Goal: Task Accomplishment & Management: Complete application form

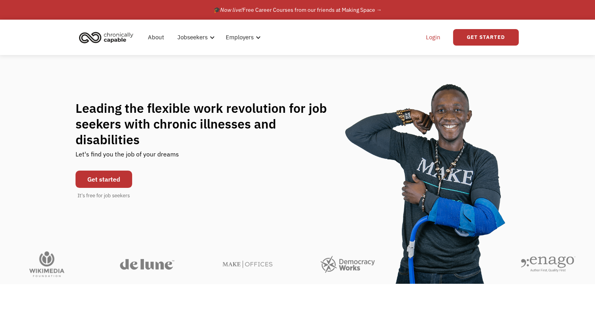
click at [444, 33] on link "Login" at bounding box center [433, 37] width 24 height 25
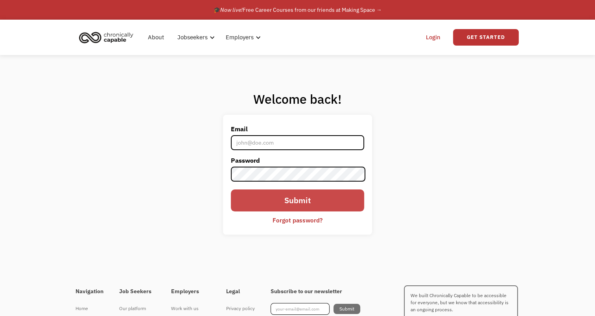
type input "[EMAIL_ADDRESS][DOMAIN_NAME]"
click at [277, 201] on input "Submit" at bounding box center [297, 201] width 133 height 22
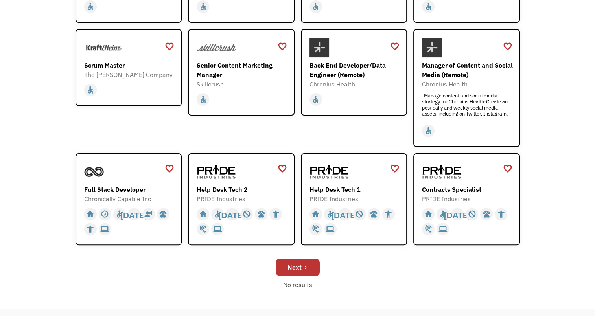
scroll to position [197, 0]
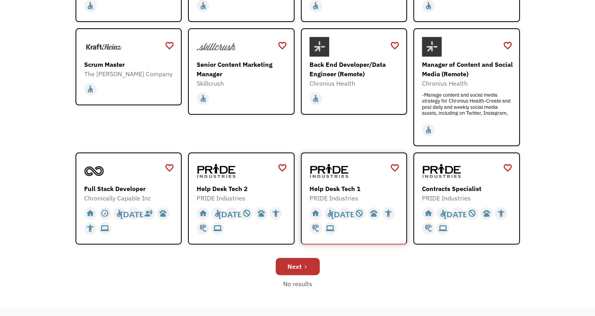
click at [317, 179] on img at bounding box center [329, 171] width 39 height 20
drag, startPoint x: 298, startPoint y: 276, endPoint x: 292, endPoint y: 266, distance: 12.0
click at [292, 266] on div "Next" at bounding box center [298, 266] width 445 height 25
click at [292, 266] on div "Next" at bounding box center [295, 266] width 14 height 9
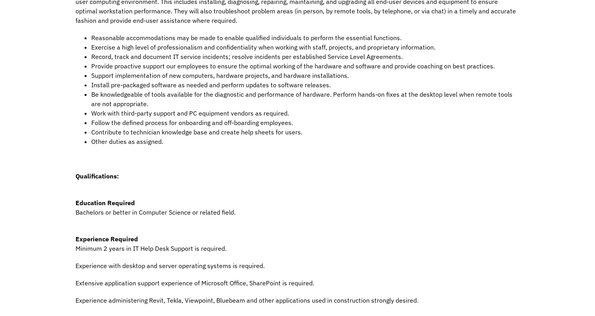
scroll to position [247, 0]
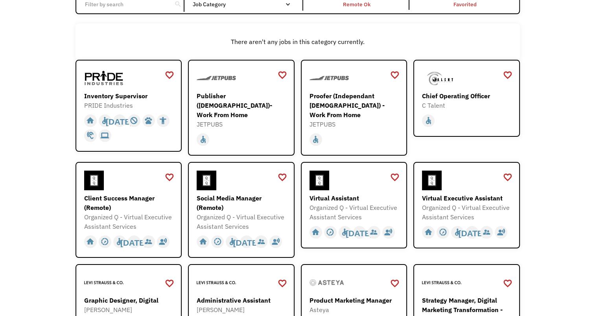
scroll to position [86, 0]
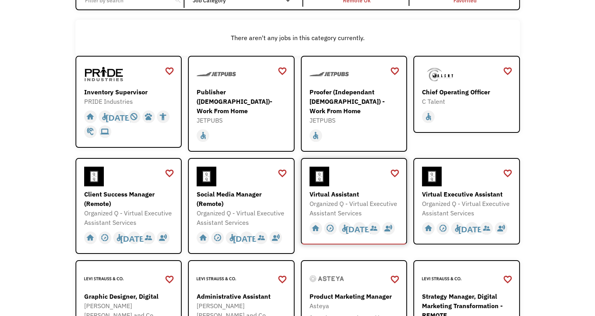
click at [378, 207] on div "Organized Q - Virtual Executive Assistant Services" at bounding box center [355, 208] width 91 height 19
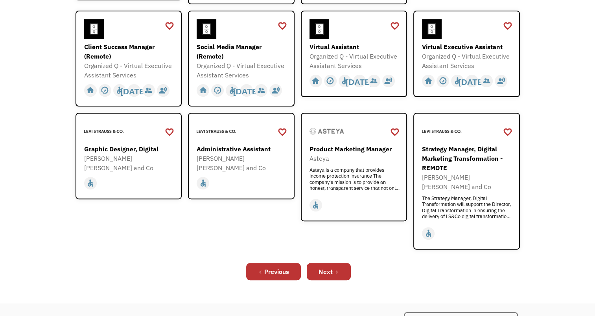
scroll to position [234, 0]
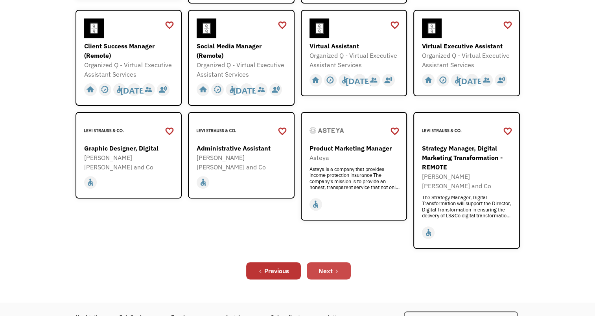
click at [335, 262] on link "Next" at bounding box center [329, 270] width 44 height 17
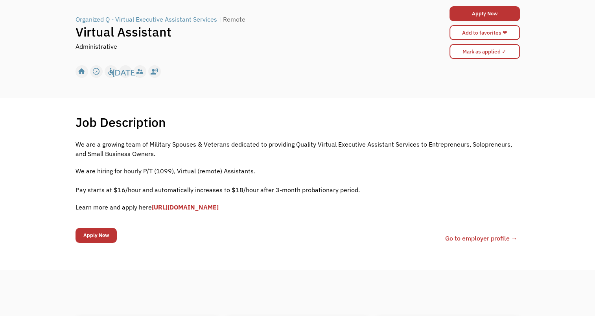
scroll to position [63, 0]
click at [219, 206] on link "[URL][DOMAIN_NAME]" at bounding box center [185, 207] width 67 height 8
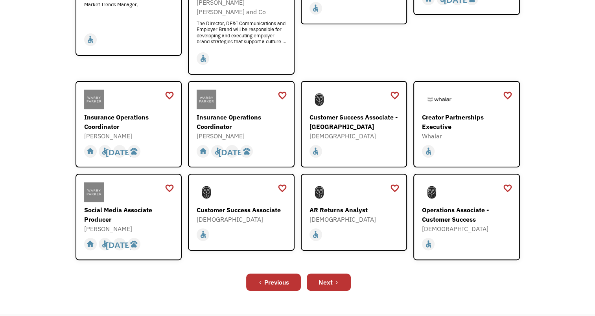
scroll to position [204, 0]
click at [325, 277] on div "Next" at bounding box center [326, 281] width 14 height 9
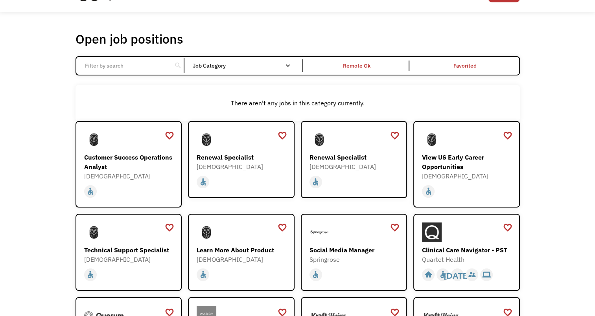
scroll to position [23, 0]
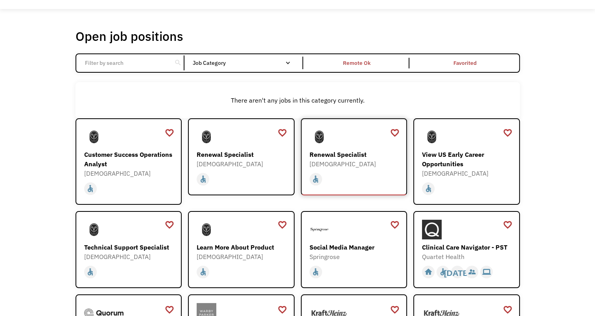
click at [352, 170] on div "home slow_motion_video accessible today not_interested supervisor_account recor…" at bounding box center [355, 178] width 91 height 18
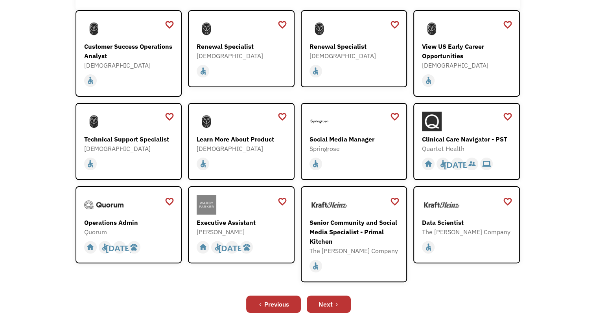
scroll to position [132, 0]
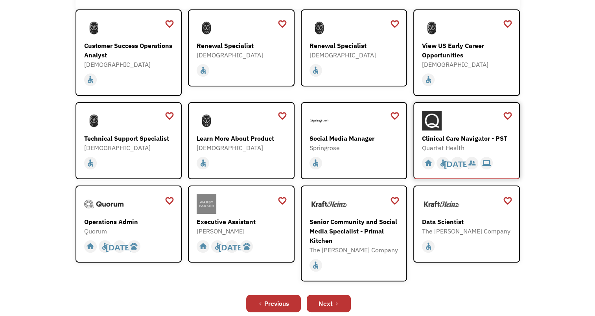
click at [463, 132] on div "Clinical Care Navigator - PST Quartet Health https://boards.greenhouse.io/quart…" at bounding box center [467, 132] width 91 height 42
click at [453, 216] on div "Data Scientist The Kraft Heinz Company https://careers.kraftheinz.com/careers/P…" at bounding box center [467, 215] width 91 height 42
click at [334, 310] on link "Next" at bounding box center [329, 303] width 44 height 17
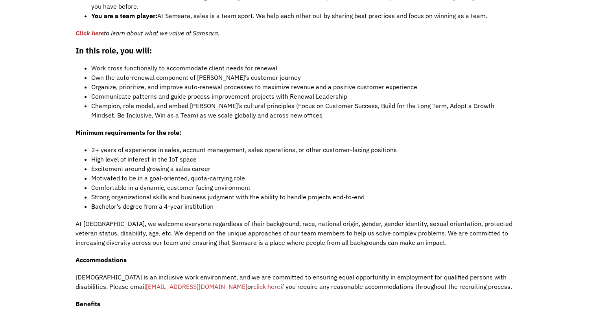
scroll to position [674, 0]
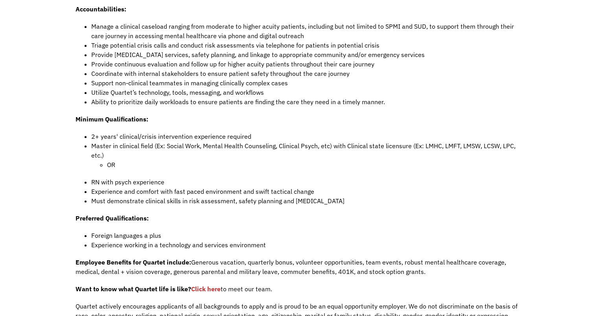
scroll to position [407, 0]
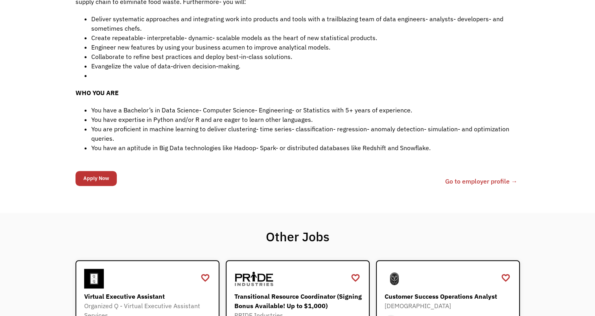
scroll to position [253, 0]
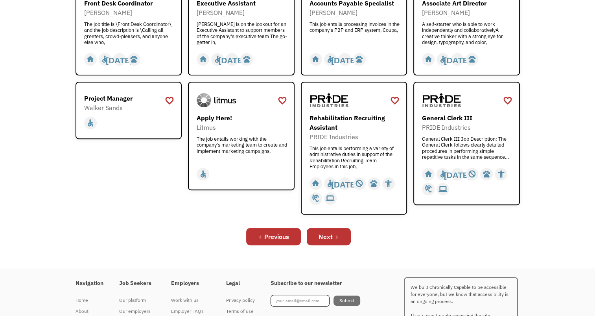
scroll to position [271, 0]
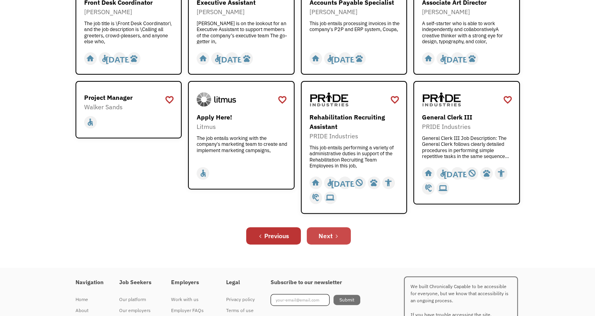
click at [340, 238] on link "Next" at bounding box center [329, 235] width 44 height 17
